Goal: Information Seeking & Learning: Learn about a topic

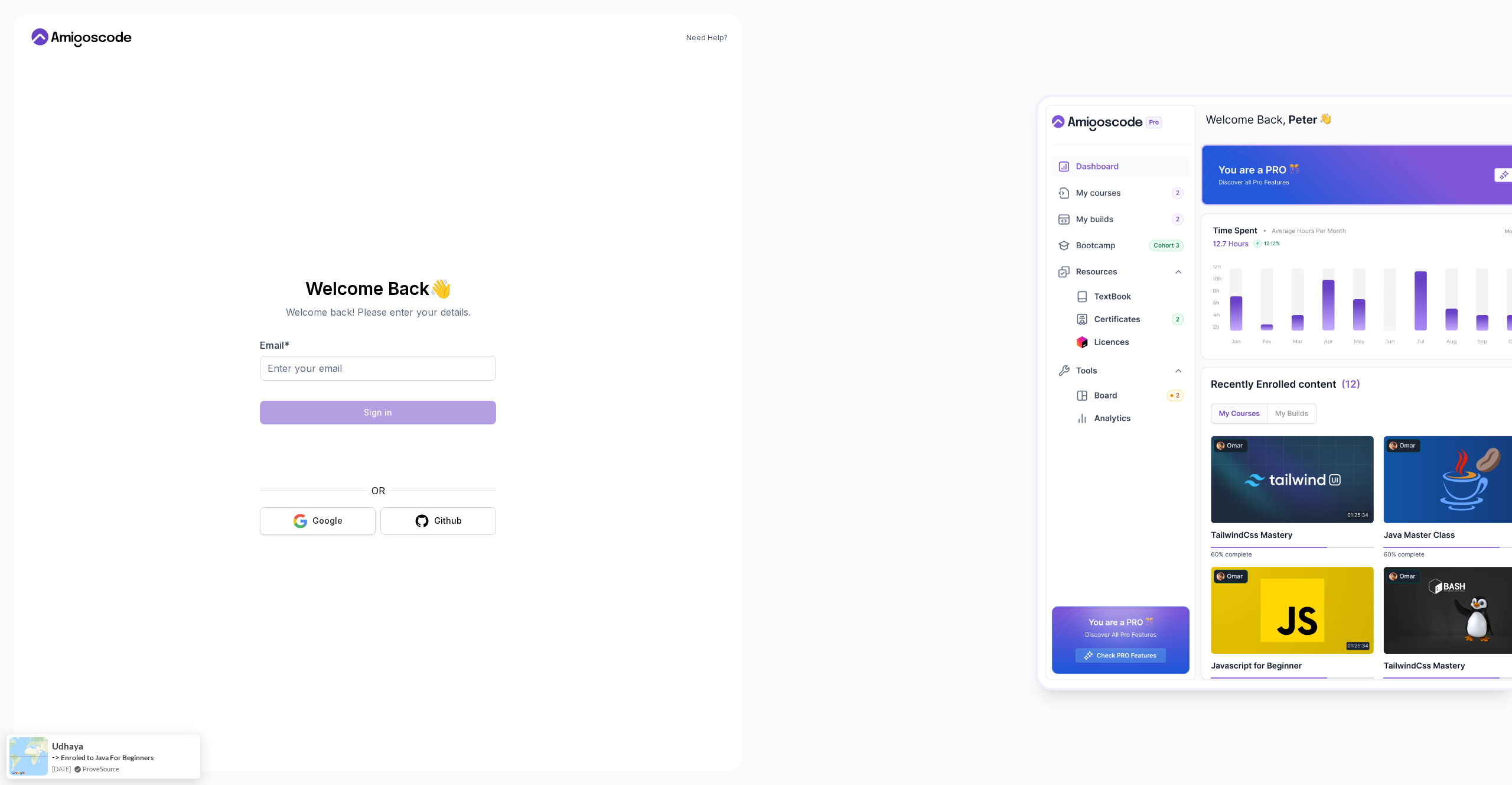
click at [310, 523] on button "Google" at bounding box center [317, 521] width 115 height 28
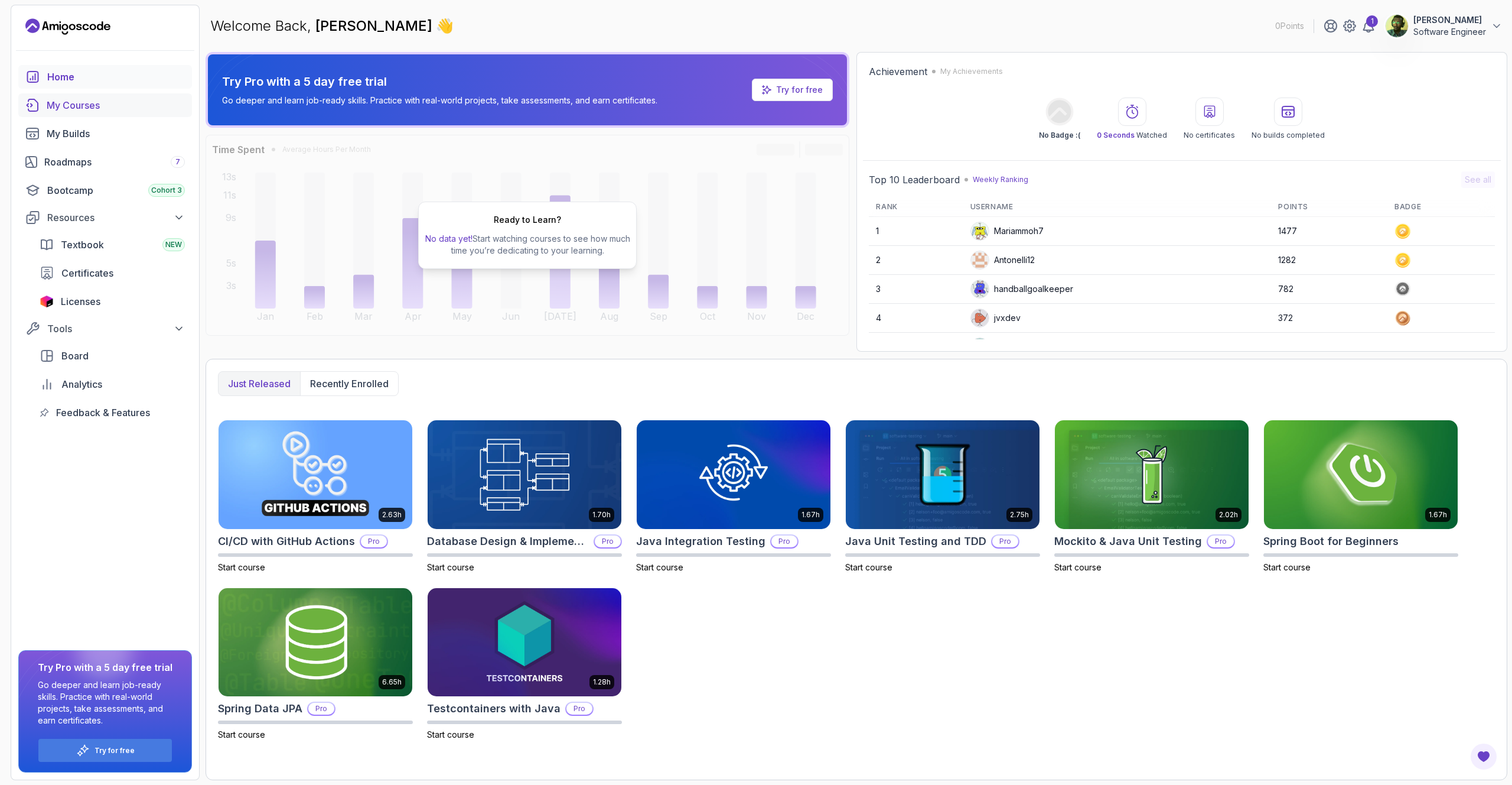
click at [110, 96] on link "My Courses" at bounding box center [105, 106] width 173 height 24
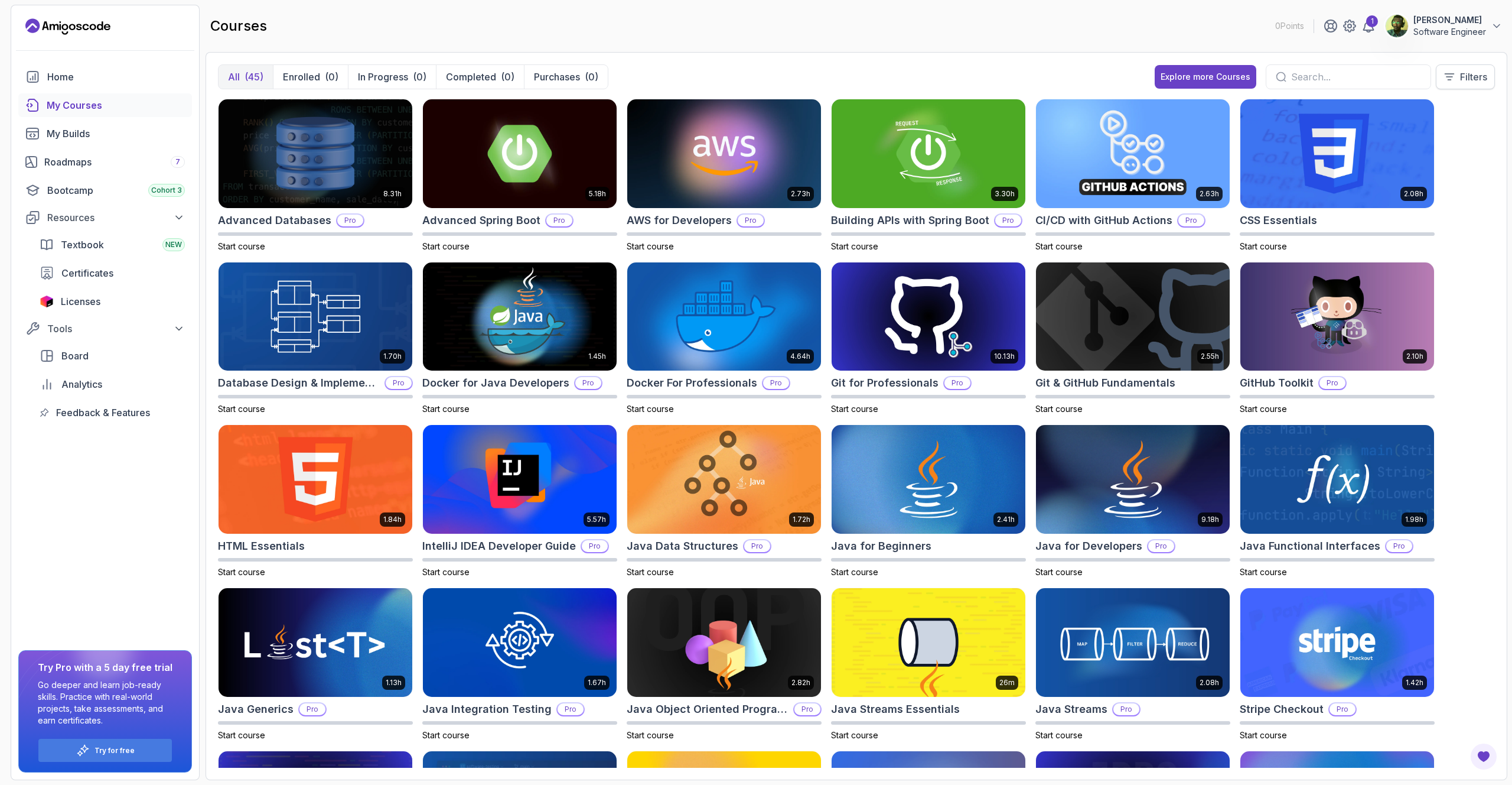
click at [1483, 73] on p "Filters" at bounding box center [1474, 77] width 28 height 14
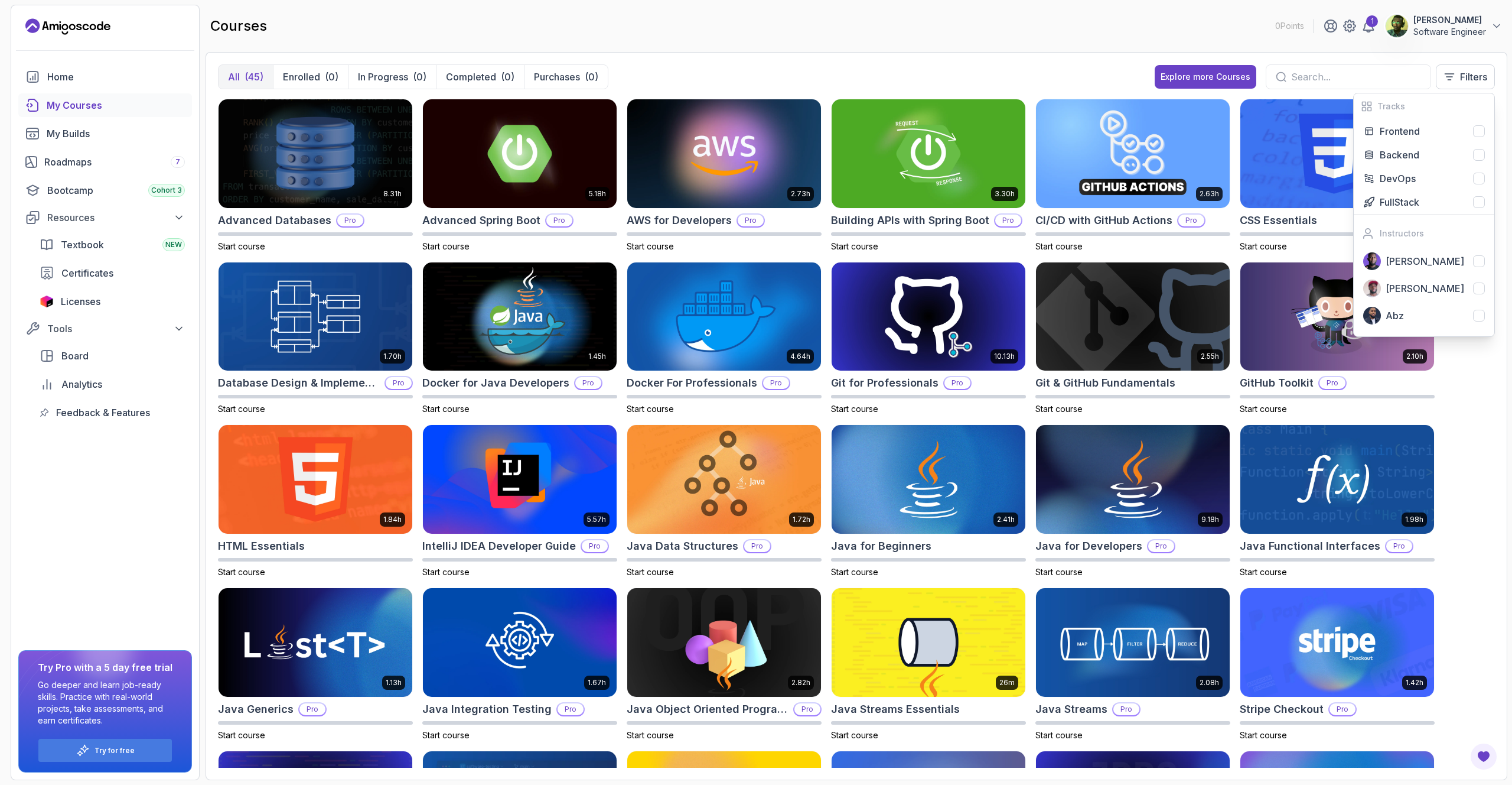
click at [883, 57] on div "All (45) Enrolled (0) In Progress (0) Completed (0) Purchases (0) Explore more …" at bounding box center [857, 416] width 1302 height 728
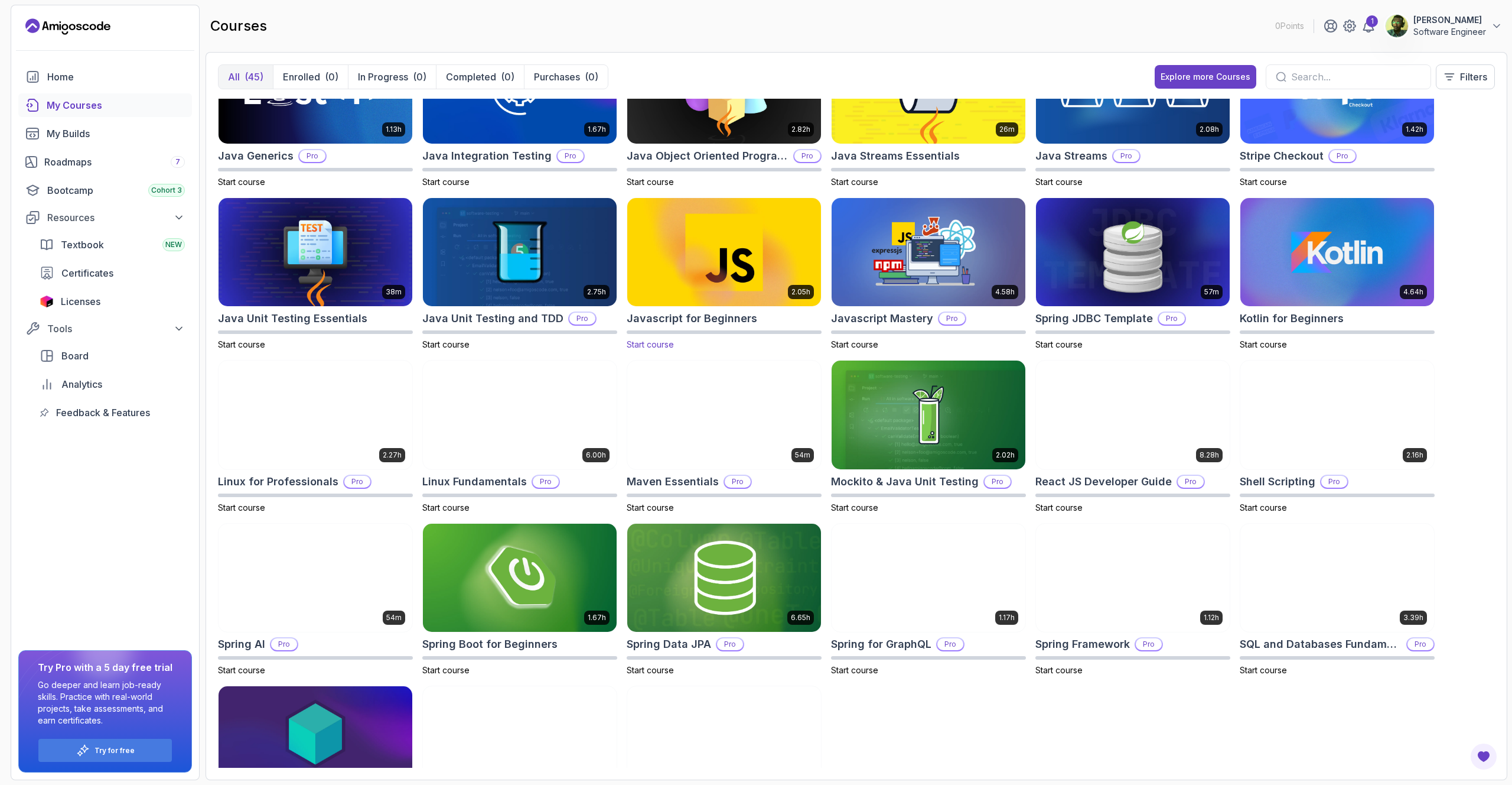
scroll to position [639, 0]
